Goal: Communication & Community: Ask a question

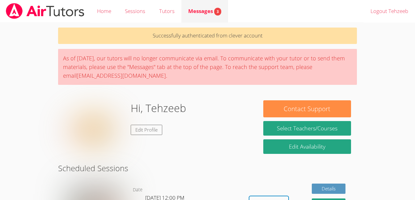
click at [201, 16] on link "Messages 3" at bounding box center [205, 11] width 47 height 23
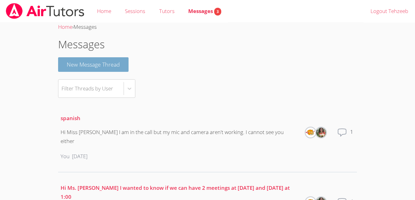
click at [90, 71] on button "New Message Thread" at bounding box center [93, 64] width 71 height 15
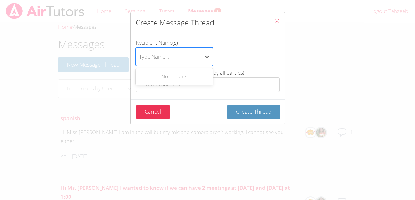
click at [175, 62] on div "Type Name..." at bounding box center [168, 57] width 65 height 18
click at [140, 62] on input "Recipient Name(s) Use Up and Down to choose options, press Enter to select the …" at bounding box center [139, 56] width 1 height 14
type input "Lisa"
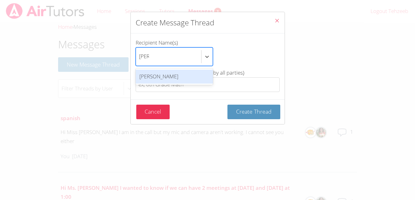
click at [178, 76] on div "[PERSON_NAME]" at bounding box center [174, 77] width 77 height 14
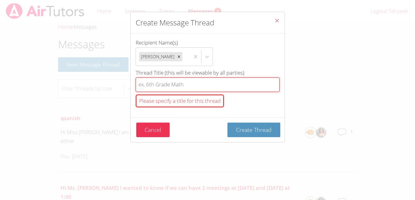
click at [186, 84] on input "Thread Title (this will be viewable by all parties) Please specify a title for …" at bounding box center [208, 84] width 144 height 15
type input "spanish"
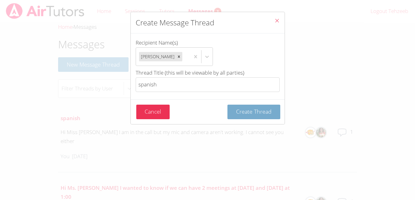
click at [265, 112] on span "Create Thread" at bounding box center [254, 111] width 36 height 7
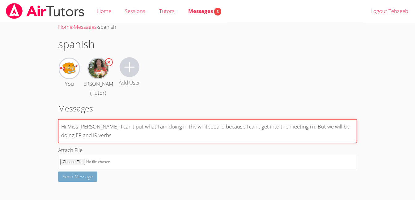
type textarea "Hi Miss [PERSON_NAME], I can't put what I am doing in the whiteboard because I …"
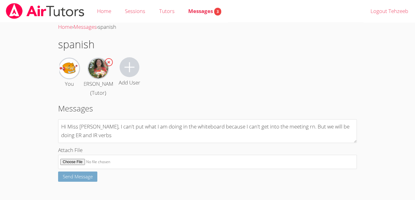
click at [91, 176] on span "Send Message" at bounding box center [78, 176] width 30 height 6
click at [75, 179] on span "Send Message" at bounding box center [78, 176] width 30 height 6
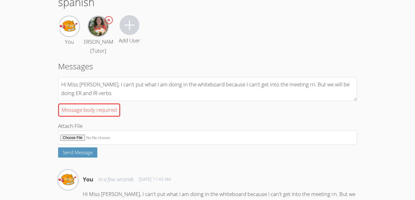
scroll to position [42, 0]
click at [102, 117] on div "Message body required" at bounding box center [207, 110] width 299 height 18
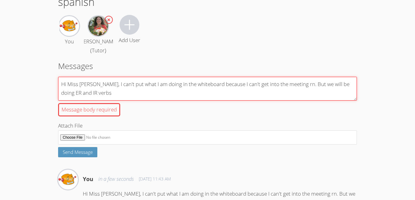
click at [102, 101] on textarea "Hi Miss [PERSON_NAME], I can't put what I am doing in the whiteboard because I …" at bounding box center [207, 89] width 299 height 24
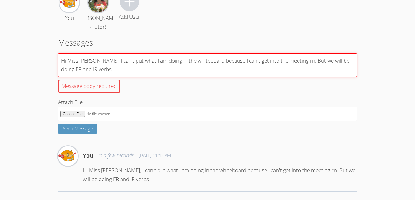
scroll to position [0, 0]
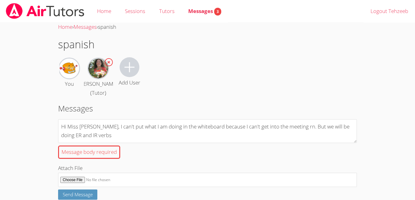
click at [32, 10] on img at bounding box center [45, 11] width 80 height 16
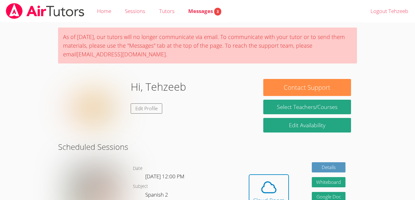
click at [41, 18] on img at bounding box center [45, 11] width 80 height 16
click at [274, 189] on icon at bounding box center [268, 187] width 17 height 17
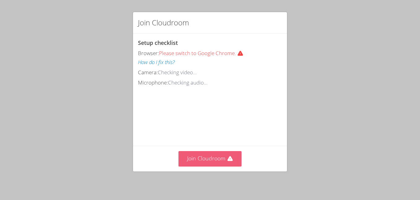
click at [215, 156] on button "Join Cloudroom" at bounding box center [210, 158] width 63 height 15
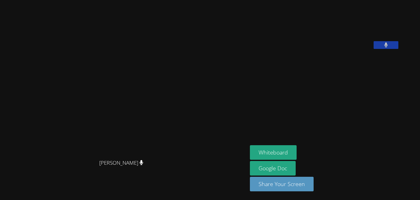
click at [284, 125] on aside "Tehzeeb Khan Whiteboard Google Doc Share Your Screen" at bounding box center [324, 100] width 155 height 200
click at [282, 151] on button "Whiteboard" at bounding box center [273, 152] width 47 height 15
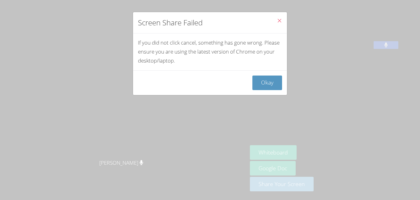
click at [277, 22] on icon "Close" at bounding box center [279, 20] width 5 height 5
click at [257, 82] on button "Okay" at bounding box center [267, 82] width 30 height 15
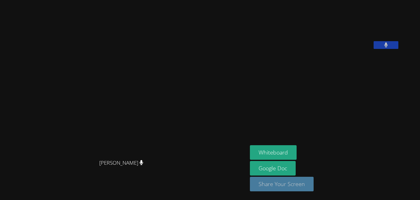
click at [254, 185] on button "Share Your Screen" at bounding box center [282, 184] width 64 height 15
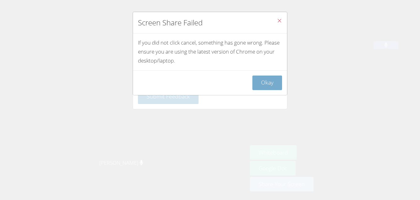
click at [268, 77] on button "Okay" at bounding box center [267, 82] width 30 height 15
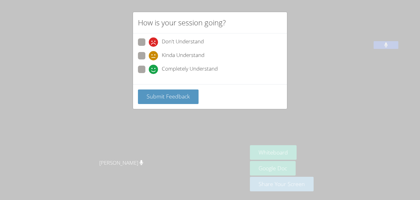
click at [149, 74] on span at bounding box center [149, 74] width 0 height 0
click at [149, 71] on input "Completely Understand" at bounding box center [151, 68] width 5 height 5
radio input "true"
click at [177, 104] on button "Submit Feedback" at bounding box center [168, 96] width 61 height 15
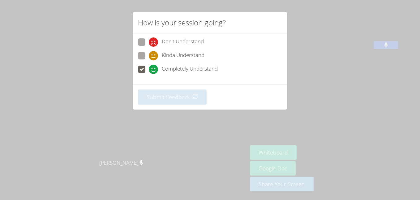
click at [209, 132] on div "How is your session going? Don't Understand Kinda Understand Completely Underst…" at bounding box center [210, 100] width 420 height 200
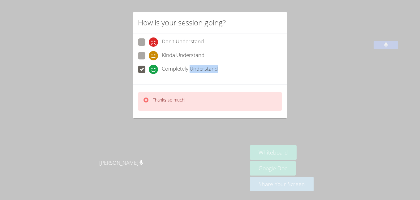
click at [209, 132] on div "How is your session going? Don't Understand Kinda Understand Completely Underst…" at bounding box center [210, 100] width 420 height 200
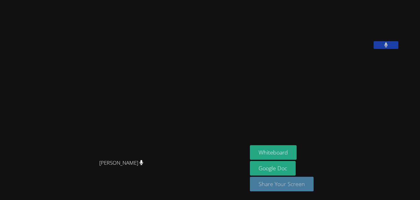
click at [304, 188] on button "Share Your Screen" at bounding box center [282, 184] width 64 height 15
